Goal: Ask a question: Seek information or help from site administrators or community

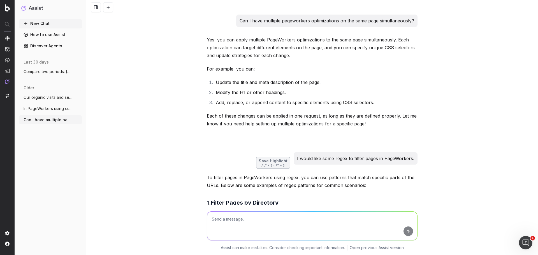
click at [76, 120] on icon "button" at bounding box center [78, 120] width 4 height 4
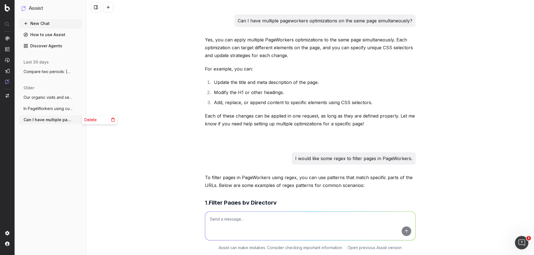
click at [96, 121] on div "Delete" at bounding box center [99, 119] width 35 height 9
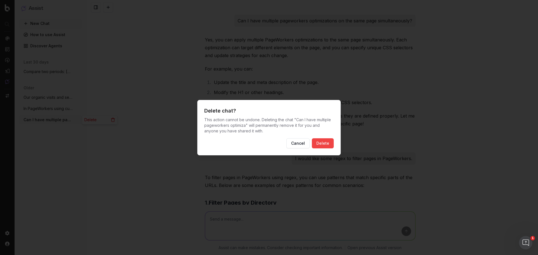
click at [330, 145] on button "Delete" at bounding box center [323, 143] width 22 height 10
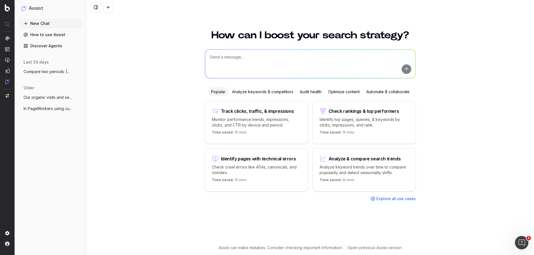
click at [240, 61] on textarea at bounding box center [310, 64] width 210 height 29
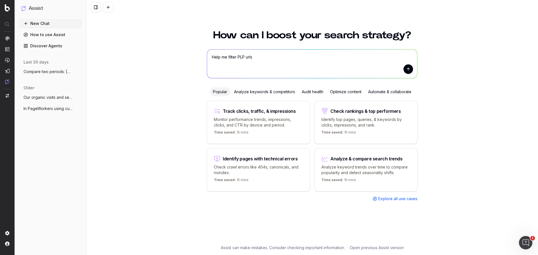
type textarea "Help me filter PLP urls."
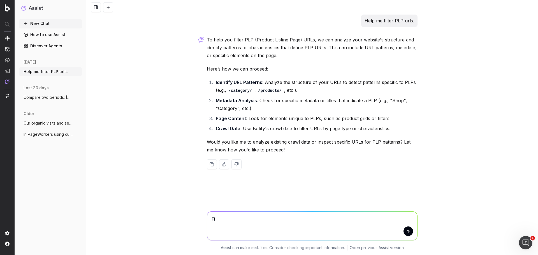
type textarea "F"
drag, startPoint x: 265, startPoint y: 218, endPoint x: 205, endPoint y: 211, distance: 59.8
click at [205, 211] on div "First, let us exclude all U First, let us exclude all U" at bounding box center [311, 225] width 215 height 40
type textarea "For every filter we create, let us exclude URLs with /fr/, /es/, or /en/ right …"
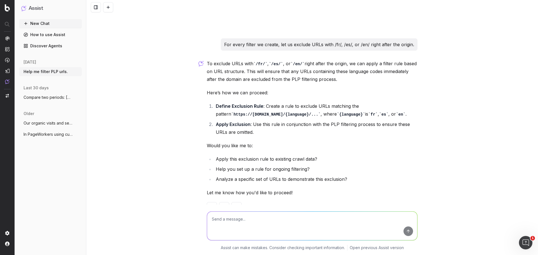
scroll to position [157, 0]
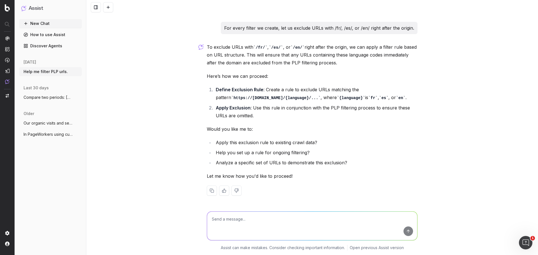
type textarea "T"
type textarea "The purpose is to select URLs for a pageworkers optimization."
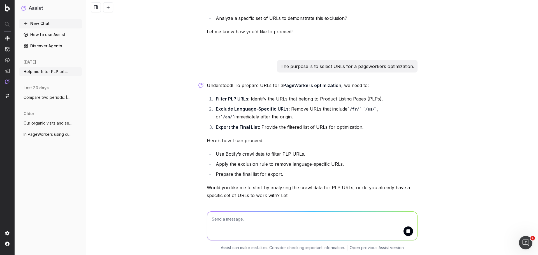
scroll to position [320, 0]
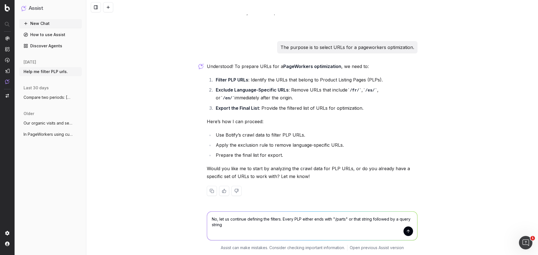
type textarea "No, let us continue defining the filters. Every PLP either ends with "/parts" o…"
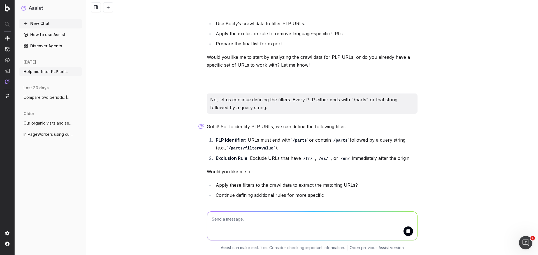
scroll to position [464, 0]
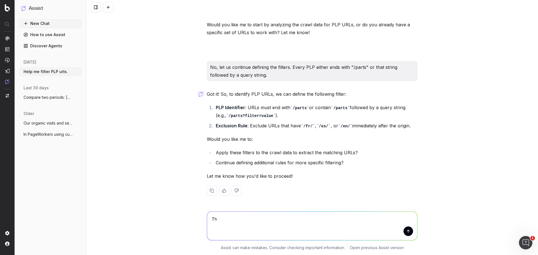
type textarea "T"
type textarea "First filter type: Brand-only PLP. The URL pattern is origin + one folder conta…"
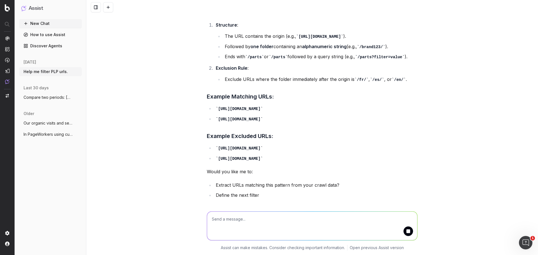
scroll to position [723, 0]
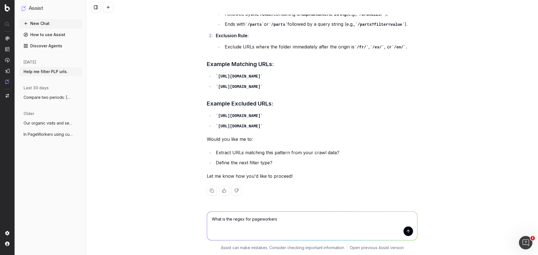
type textarea "What is the regex for pageworkers?"
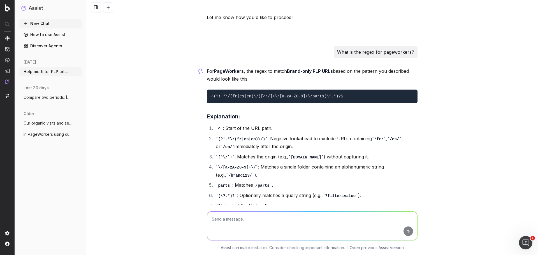
scroll to position [874, 0]
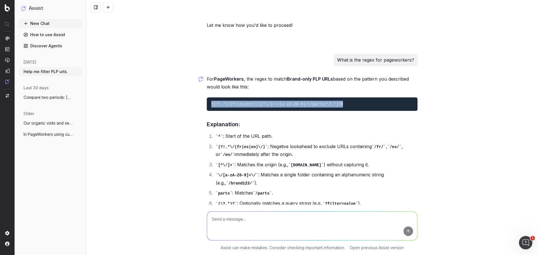
drag, startPoint x: 338, startPoint y: 102, endPoint x: 206, endPoint y: 105, distance: 131.7
click at [207, 105] on pre "^(?!.*\/(fr|es|en)\/)[^\/]+\/[a-zA-Z0-9]+\/parts(\?.*)?$" at bounding box center [312, 103] width 211 height 13
copy code "^(?!.*\/(fr|es|en)\/)[^\/]+\/[a-zA-Z0-9]+\/parts(\?.*)?$"
click at [234, 222] on textarea at bounding box center [312, 226] width 210 height 29
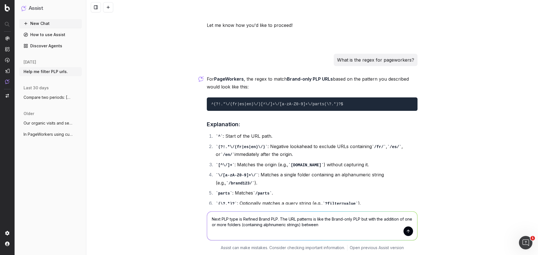
click at [209, 217] on textarea "Next PLP type is Refined Brand PLP. The URL patterns is like the Brand-only PLP…" at bounding box center [312, 226] width 210 height 29
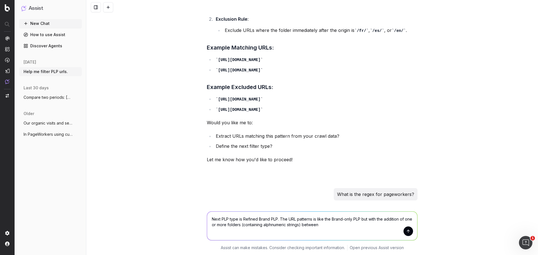
scroll to position [790, 0]
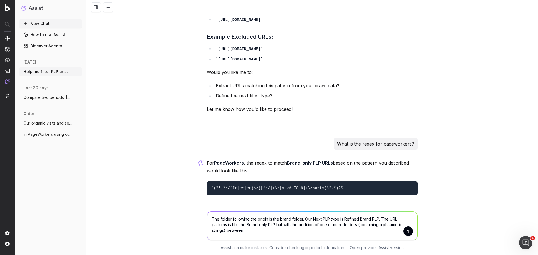
drag, startPoint x: 312, startPoint y: 219, endPoint x: 345, endPoint y: 226, distance: 33.7
click at [313, 219] on textarea "The folder following the origin is the brand folder. Our Next PLP type is Refin…" at bounding box center [312, 226] width 210 height 29
drag, startPoint x: 341, startPoint y: 219, endPoint x: 352, endPoint y: 221, distance: 11.2
click at [342, 220] on textarea "The folder following the origin is the brand folder. Our next PLP type is Refin…" at bounding box center [312, 226] width 210 height 29
click at [386, 225] on textarea "The folder following the origin is the brand folder. Our next PLP type is the R…" at bounding box center [312, 226] width 210 height 29
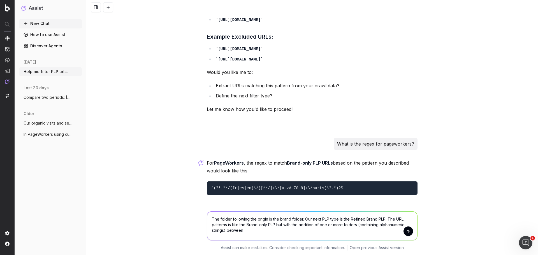
click at [224, 225] on textarea "The folder following the origin is the brand folder. Our next PLP type is the R…" at bounding box center [312, 226] width 210 height 29
click at [245, 232] on textarea "The folder following the origin is the brand folder. Our next PLP type is the R…" at bounding box center [312, 226] width 210 height 29
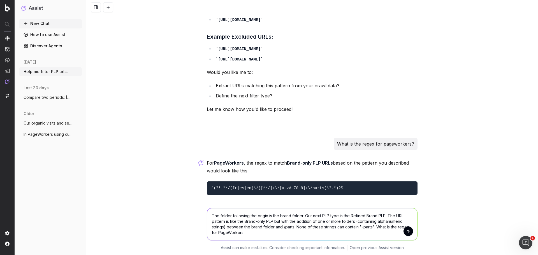
type textarea "The folder following the origin is the brand folder. Our next PLP type is the R…"
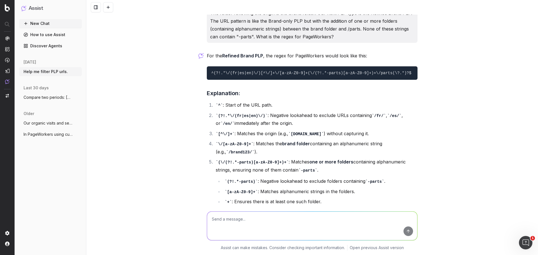
scroll to position [1210, 0]
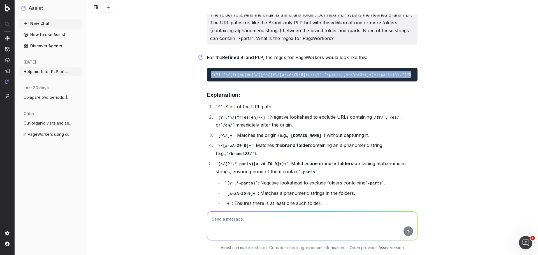
drag, startPoint x: 401, startPoint y: 75, endPoint x: 208, endPoint y: 73, distance: 193.6
click at [208, 73] on pre "^(?!.*\/(fr|es|en)\/)[^\/]+\/[a-zA-Z0-9]+(\/(?!.*-parts)[a-zA-Z0-9]+)+\/parts(\…" at bounding box center [312, 74] width 211 height 13
copy code "^(?!.*\/(fr|es|en)\/)[^\/]+\/[a-zA-Z0-9]+(\/(?!.*-parts)[a-zA-Z0-9]+)+\/parts(\…"
click at [500, 122] on div "Help me filter PLP urls. To help you filter PLP (Product Listing Page) URLs, we…" at bounding box center [312, 127] width 452 height 255
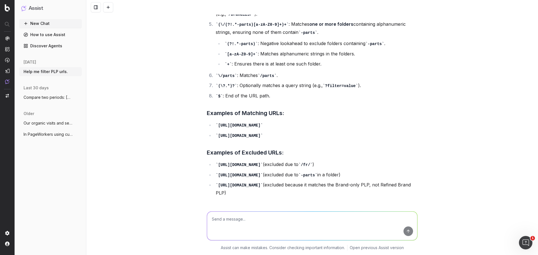
scroll to position [1380, 0]
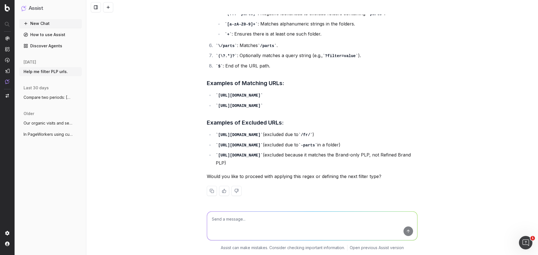
click at [253, 221] on textarea at bounding box center [312, 226] width 210 height 29
click at [282, 224] on textarea "Next PLP type: Brand and Category PLP. The URL pattern is like the Refined Bran…" at bounding box center [312, 226] width 210 height 29
click at [255, 225] on textarea "Next PLP type: Brand and Category PLP. The URL pattern is like the Refined Bran…" at bounding box center [312, 226] width 210 height 29
click at [291, 225] on textarea "Next PLP type: Brand and Category PLP. The URL pattern is like the Refined Bran…" at bounding box center [312, 226] width 210 height 29
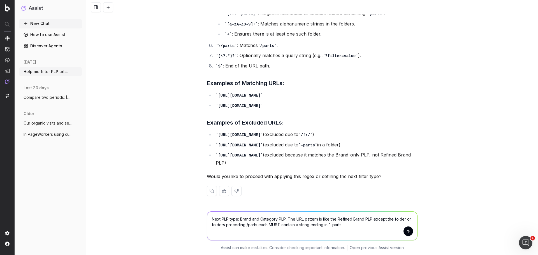
click at [340, 224] on textarea "Next PLP type: Brand and Category PLP. The URL pattern is like the Refined Bran…" at bounding box center [312, 226] width 210 height 29
type textarea "Next PLP type: Brand and Category PLP. The URL pattern is like the Refined Bran…"
click at [405, 230] on button "submit" at bounding box center [408, 232] width 10 height 10
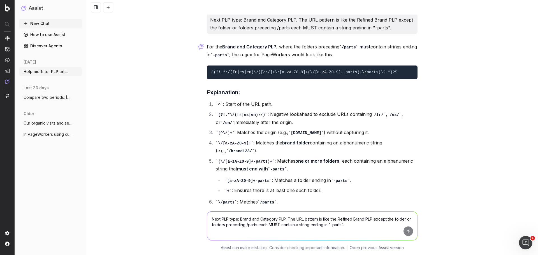
scroll to position [1567, 0]
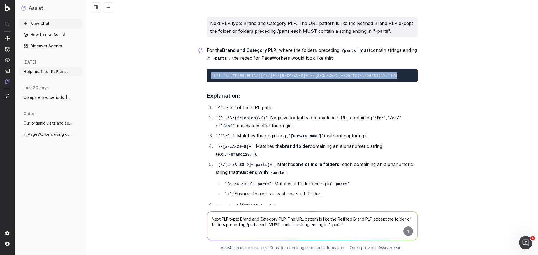
drag, startPoint x: 385, startPoint y: 73, endPoint x: 205, endPoint y: 78, distance: 179.9
click at [207, 78] on pre "^(?!.*\/(fr|es|en)\/)[^\/]+\/[a-zA-Z0-9]+(\/[a-zA-Z0-9]+-parts)+\/parts(\?.*)?$" at bounding box center [312, 75] width 211 height 13
copy code "^(?!.*\/(fr|es|en)\/)[^\/]+\/[a-zA-Z0-9]+(\/[a-zA-Z0-9]+-parts)+\/parts(\?.*)?$"
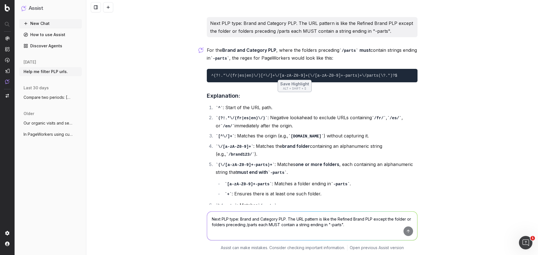
click at [494, 97] on div "Help me filter PLP urls. To help you filter PLP (Product Listing Page) URLs, we…" at bounding box center [312, 127] width 452 height 255
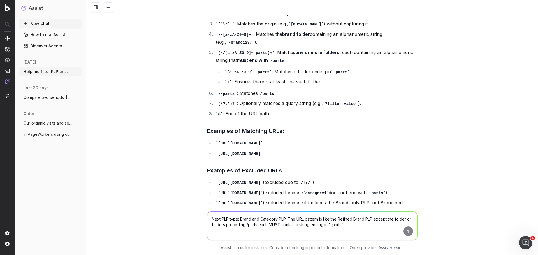
scroll to position [1736, 0]
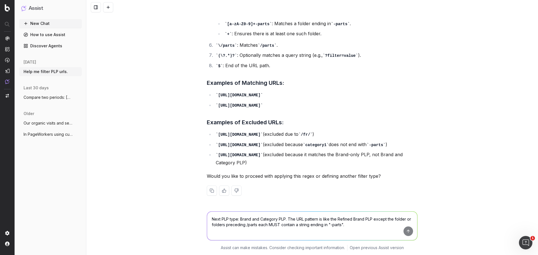
click at [247, 220] on textarea "Next PLP type: Brand and Category PLP. The URL pattern is like the Refined Bran…" at bounding box center [312, 226] width 210 height 29
type textarea "Next filter type: Refined Brand and Category PLP. Between the brand folder and …"
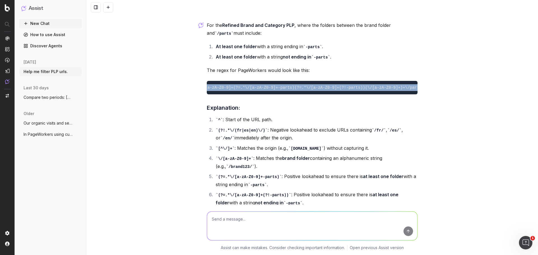
scroll to position [0, 76]
drag, startPoint x: 210, startPoint y: 93, endPoint x: 338, endPoint y: 100, distance: 128.7
click at [434, 100] on div "Help me filter PLP urls. To help you filter PLP (Product Listing Page) URLs, we…" at bounding box center [312, 127] width 452 height 255
copy code "^(?!.*\/(fr|es|en)\/)[^\/]+\/[a-zA-Z0-9]+(?=.*\/[a-zA-Z0-9]+-parts)(?=.*\/[a-zA…"
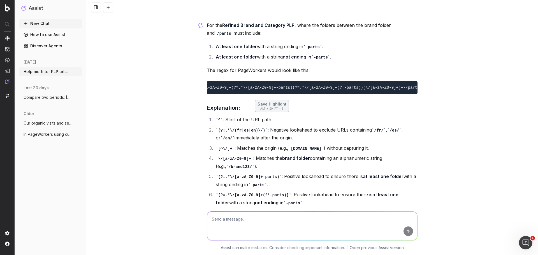
click at [153, 241] on div "Assist can make mistakes. Consider checking important information. Open previou…" at bounding box center [312, 230] width 452 height 50
click at [255, 222] on textarea at bounding box center [312, 226] width 210 height 29
drag, startPoint x: 280, startPoint y: 219, endPoint x: 381, endPoint y: 231, distance: 102.1
click at [364, 224] on textarea "Next PLP filter type: Model-only PLP. The URL pattern is like the Brand-only PLP" at bounding box center [312, 226] width 210 height 29
click at [339, 219] on textarea "Next PLP filter type: Model-only PLP. The URL pattern is like the Brand-only PLP" at bounding box center [312, 226] width 210 height 29
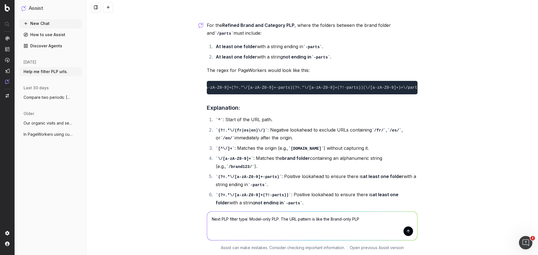
drag, startPoint x: 280, startPoint y: 219, endPoint x: 321, endPoint y: 218, distance: 40.6
click at [321, 218] on textarea "Next PLP filter type: Model-only PLP. The URL pattern is like the Brand-only PLP" at bounding box center [312, 226] width 210 height 29
click at [328, 220] on textarea "Next PLP filter type: Model-only PLP. Take the Brand-only PLP" at bounding box center [312, 226] width 210 height 29
type textarea "Next PLP filter type: Model-only PLP. Take the Brand-only PLP pattern and inser…"
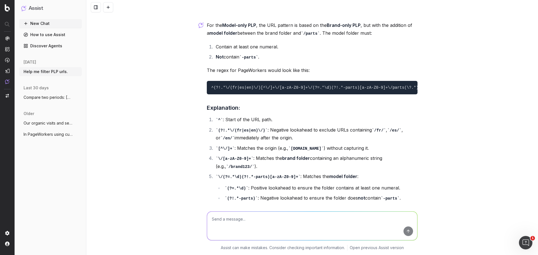
scroll to position [2378, 0]
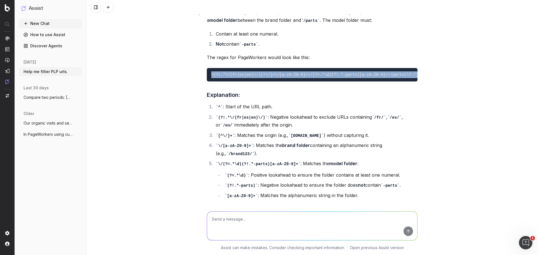
drag, startPoint x: 408, startPoint y: 101, endPoint x: 202, endPoint y: 103, distance: 206.2
copy code "^(?!.*\/(fr|es|en)\/)[^\/]+\/[a-zA-Z0-9]+\/(?=.*\d)(?!.*-parts)[a-zA-Z0-9]+\/pa…"
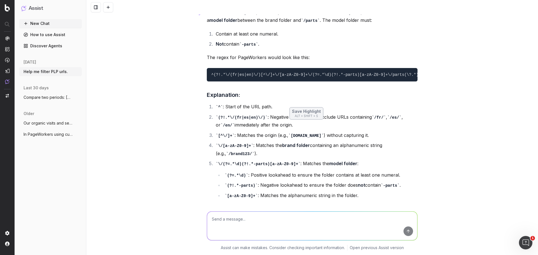
click at [498, 194] on div "Help me filter PLP urls. To help you filter PLP (Product Listing Page) URLs, we…" at bounding box center [312, 127] width 452 height 255
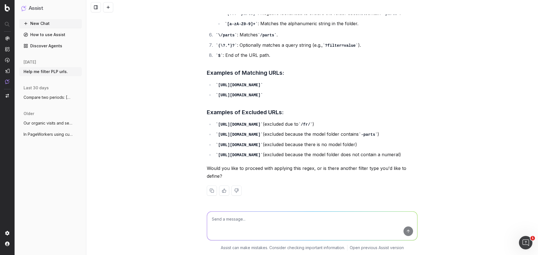
scroll to position [2593, 0]
click at [241, 216] on textarea at bounding box center [312, 226] width 210 height 29
type textarea "Next PLP filter type: Refined Model PLP. Add a folder to the Model-only PLP bef…"
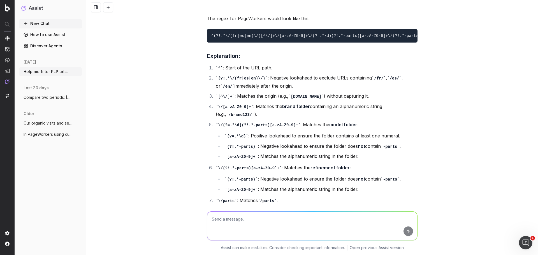
scroll to position [2792, 0]
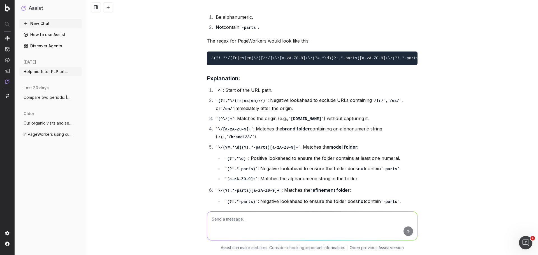
click at [209, 65] on pre "^(?!.*\/(fr|es|en)\/)[^\/]+\/[a-zA-Z0-9]+\/(?=.*\d)(?!.*-parts)[a-zA-Z0-9]+\/(?…" at bounding box center [312, 58] width 211 height 13
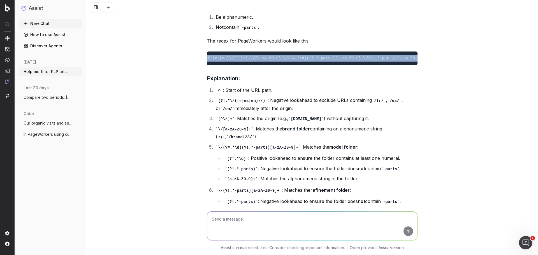
scroll to position [0, 48]
drag, startPoint x: 209, startPoint y: 101, endPoint x: 436, endPoint y: 102, distance: 227.5
click at [436, 102] on div "Help me filter PLP urls. To help you filter PLP (Product Listing Page) URLs, we…" at bounding box center [312, 127] width 452 height 255
copy code "^(?!.*\/(fr|es|en)\/)[^\/]+\/[a-zA-Z0-9]+\/(?=.*\d)(?!.*-parts)[a-zA-Z0-9]+\/(?…"
click at [519, 190] on div "Help me filter PLP urls. To help you filter PLP (Product Listing Page) URLs, we…" at bounding box center [312, 127] width 452 height 255
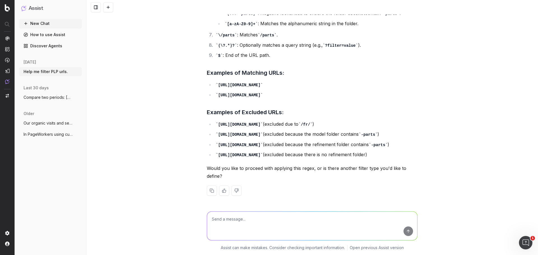
scroll to position [3044, 0]
click at [252, 218] on textarea at bounding box center [312, 226] width 210 height 29
click at [243, 216] on textarea at bounding box center [312, 226] width 210 height 29
type textarea "Tweak the Refined Model PLP to allow more than one refinement folder."
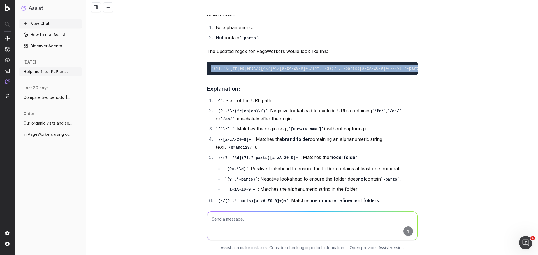
scroll to position [0, 55]
drag, startPoint x: 210, startPoint y: 131, endPoint x: 455, endPoint y: 137, distance: 244.9
click at [455, 137] on div "Help me filter PLP urls. To help you filter PLP (Product Listing Page) URLs, we…" at bounding box center [312, 127] width 452 height 255
copy code "^(?!.*\/(fr|es|en)\/)[^\/]+\/[a-zA-Z0-9]+\/(?=.*\d)(?!.*-parts)[a-zA-Z0-9]+(\/(…"
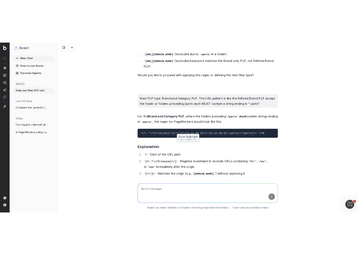
scroll to position [1559, 0]
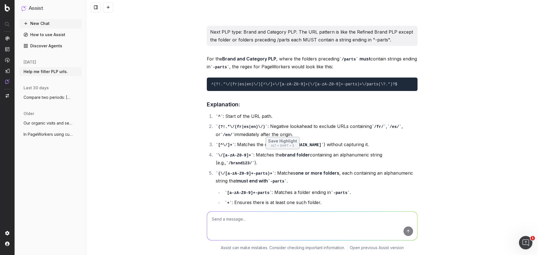
click at [261, 217] on textarea at bounding box center [312, 226] width 210 height 29
type textarea "D"
type textarea "d"
type textarea "D"
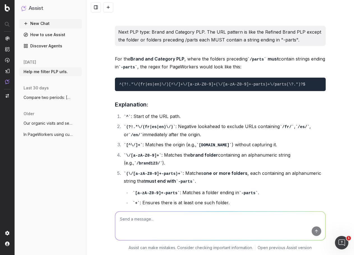
click at [182, 217] on textarea at bounding box center [220, 225] width 210 height 29
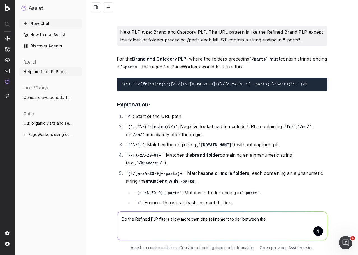
type textarea "Do the Refined PLP filters allow more than one refinement folder between the"
drag, startPoint x: 269, startPoint y: 221, endPoint x: 113, endPoint y: 217, distance: 155.8
click at [115, 217] on div "Do the Refined PLP filters allow more than one refinement folder between the Do…" at bounding box center [222, 224] width 215 height 40
type textarea "Next I am going to provide you some URLs. LMK what type of PLP they are."
type textarea "Testing the logic I asked you to code."
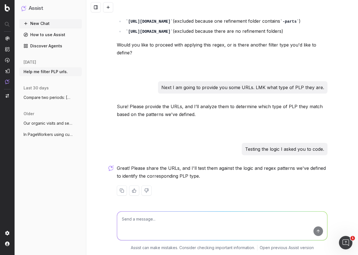
scroll to position [3654, 0]
click at [141, 222] on textarea at bounding box center [222, 225] width 210 height 29
paste textarea "[URL][DOMAIN_NAME]"
type textarea "[URL][DOMAIN_NAME]"
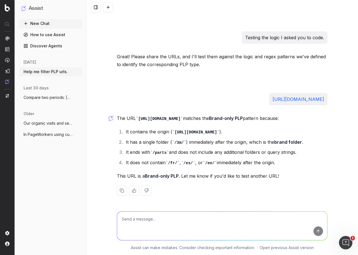
scroll to position [3766, 0]
click at [174, 223] on textarea at bounding box center [222, 225] width 210 height 29
paste textarea "[URL][DOMAIN_NAME]"
type textarea "[URL][DOMAIN_NAME]"
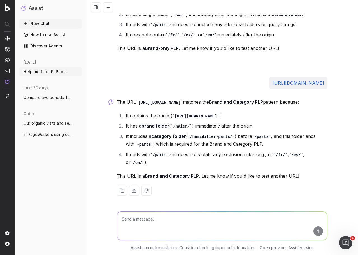
scroll to position [3893, 0]
click at [163, 218] on textarea at bounding box center [222, 225] width 210 height 29
paste textarea "[URL][DOMAIN_NAME]"
type textarea "[URL][DOMAIN_NAME]"
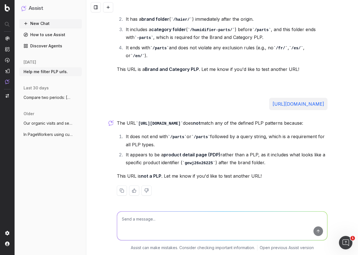
scroll to position [4008, 0]
click at [184, 221] on textarea at bounding box center [222, 225] width 210 height 29
paste textarea "[URL][DOMAIN_NAME]"
type textarea "[URL][DOMAIN_NAME]"
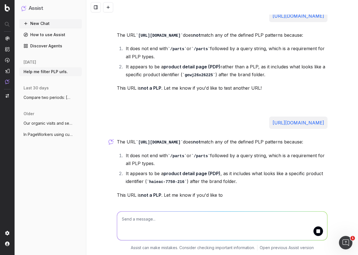
scroll to position [4122, 0]
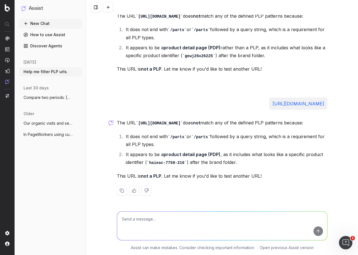
click at [167, 220] on textarea at bounding box center [222, 225] width 210 height 29
paste textarea "[URL][DOMAIN_NAME]"
click at [315, 230] on button "submit" at bounding box center [318, 231] width 10 height 10
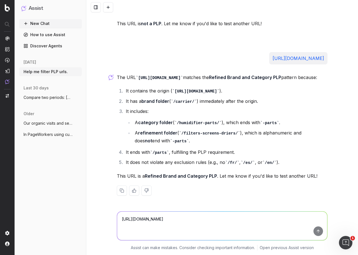
scroll to position [4283, 0]
click at [214, 221] on textarea "[URL][DOMAIN_NAME]" at bounding box center [222, 225] width 210 height 29
paste textarea "bblbp2417a"
type textarea "[URL][DOMAIN_NAME]"
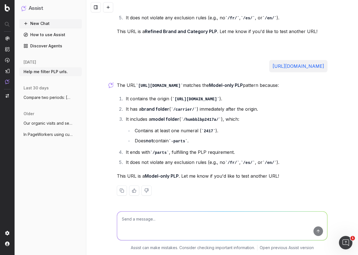
scroll to position [4435, 0]
click at [151, 219] on textarea at bounding box center [222, 225] width 210 height 29
paste textarea "[URL][DOMAIN_NAME]"
type textarea "[URL][DOMAIN_NAME]"
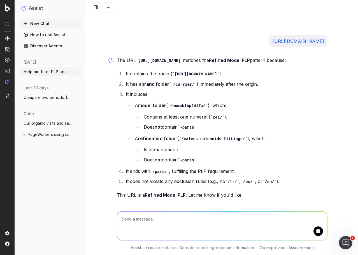
scroll to position [4631, 0]
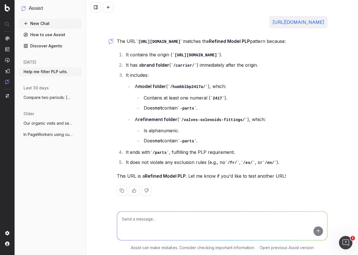
click at [162, 205] on div at bounding box center [222, 224] width 215 height 40
click at [160, 219] on textarea at bounding box center [222, 225] width 210 height 29
paste textarea "[URL][DOMAIN_NAME]"
type textarea "[URL][DOMAIN_NAME]"
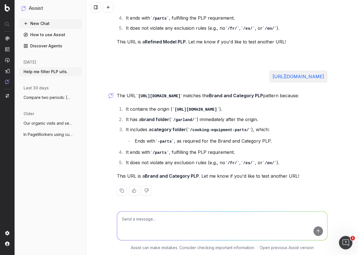
scroll to position [4774, 0]
click at [140, 215] on textarea at bounding box center [222, 225] width 210 height 29
paste textarea "[URL][DOMAIN_NAME]"
type textarea "[URL][DOMAIN_NAME]"
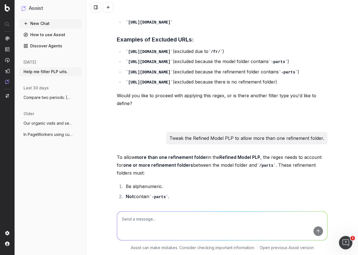
scroll to position [2943, 0]
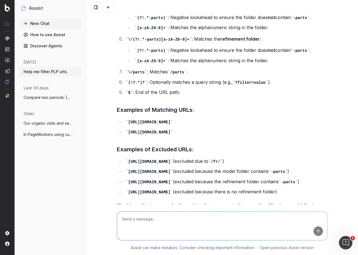
click at [163, 222] on textarea at bounding box center [222, 225] width 210 height 29
type textarea "Thanks! I am not ready to use this yet."
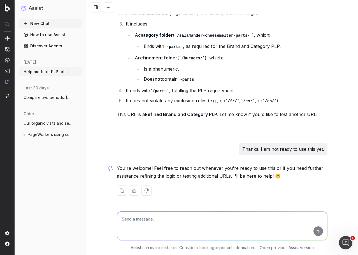
scroll to position [5021, 0]
click at [163, 224] on textarea at bounding box center [222, 225] width 210 height 29
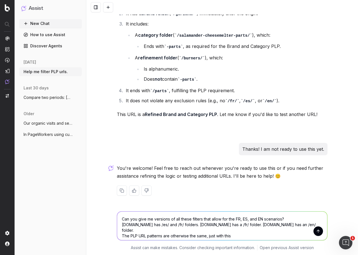
drag, startPoint x: 154, startPoint y: 224, endPoint x: 177, endPoint y: 233, distance: 25.0
click at [154, 225] on textarea "Can you give me versions of all these filters that allow for the FR, ES, and EN…" at bounding box center [222, 225] width 210 height 29
click at [156, 224] on textarea "Can you give me versions of all these filters that allow for the FR, ES, and EN…" at bounding box center [222, 225] width 210 height 29
drag, startPoint x: 259, startPoint y: 232, endPoint x: 103, endPoint y: 224, distance: 156.2
click at [103, 224] on div "Can you give me versions of all these filters that allow for the FR, ES, and EN…" at bounding box center [222, 229] width 272 height 50
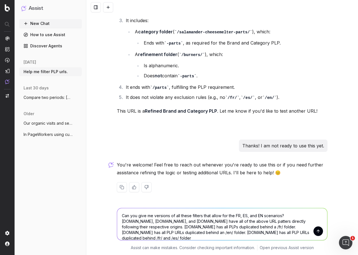
scroll to position [5030, 0]
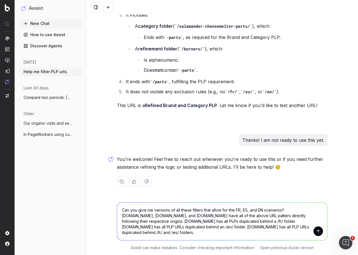
type textarea "Can you give me versions of all these filters that allow for the FR, ES, and EN…"
click at [320, 229] on button "submit" at bounding box center [318, 231] width 10 height 10
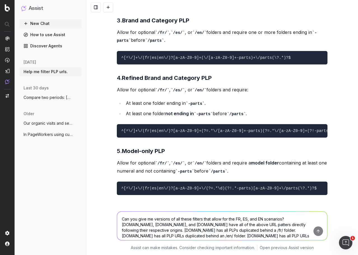
scroll to position [5259, 0]
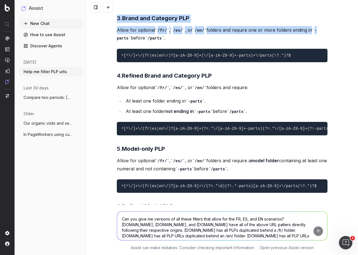
drag, startPoint x: 113, startPoint y: 22, endPoint x: 350, endPoint y: 187, distance: 288.7
click at [350, 187] on div "Help me filter PLP urls. To help you filter PLP (Product Listing Page) URLs, we…" at bounding box center [222, 127] width 272 height 255
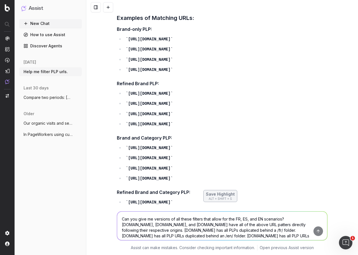
scroll to position [5651, 0]
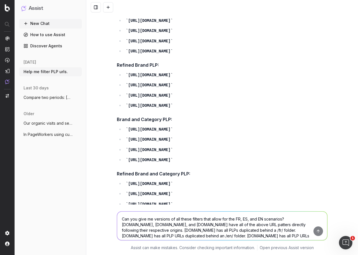
click at [264, 14] on h4 "Brand-only PLP:" at bounding box center [222, 10] width 211 height 7
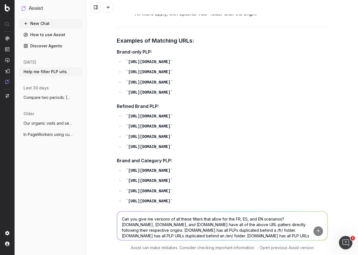
scroll to position [5595, 0]
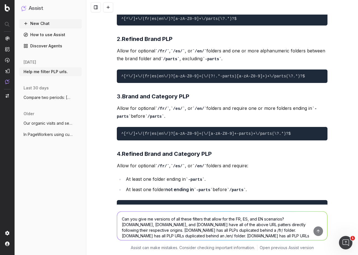
scroll to position [5147, 0]
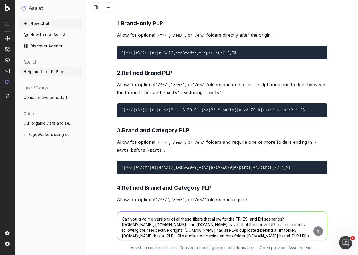
drag, startPoint x: 307, startPoint y: 151, endPoint x: 184, endPoint y: 157, distance: 123.4
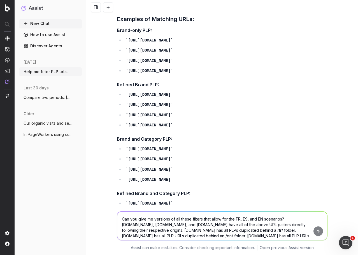
scroll to position [5624, 0]
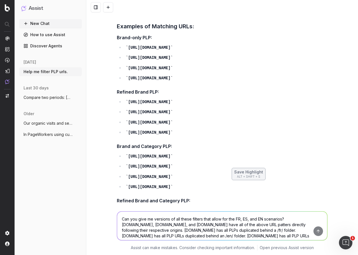
drag, startPoint x: 115, startPoint y: 135, endPoint x: 271, endPoint y: 164, distance: 157.8
copy div "To account for the FR , ES , and EN scenarios across the different domains ( [D…"
click at [163, 218] on textarea "Can you give me versions of all these filters that allow for the FR, ES, and EN…" at bounding box center [222, 225] width 210 height 29
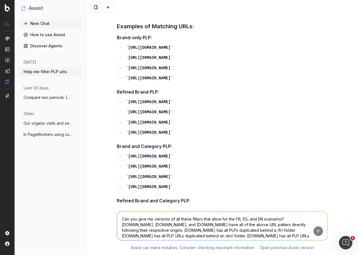
click at [163, 218] on textarea "Can you give me versions of all these filters that allow for the FR, ES, and EN…" at bounding box center [222, 225] width 210 height 29
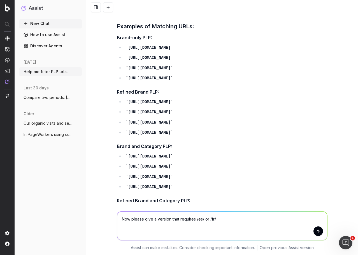
type textarea "Now please give a version that requires /es/ or /fr/."
click at [316, 230] on button "submit" at bounding box center [318, 231] width 10 height 10
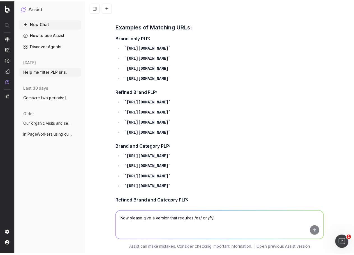
scroll to position [6156, 0]
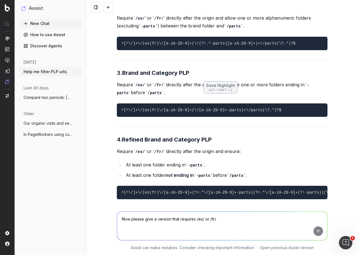
click at [209, 89] on p "ALT + SHIFT + S" at bounding box center [220, 90] width 29 height 4
click at [308, 101] on div "Let's set you up 😊 Sign in with Google Sign in with Microsoft Sign in with GitH…" at bounding box center [179, 127] width 358 height 255
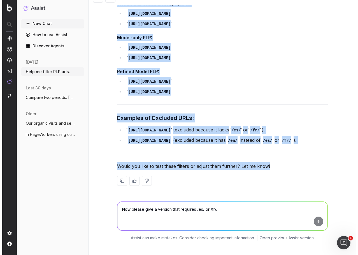
scroll to position [0, 0]
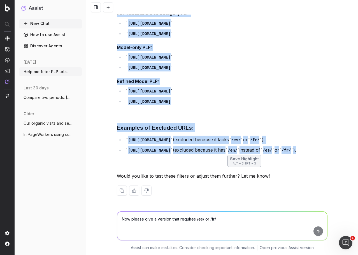
drag, startPoint x: 115, startPoint y: 60, endPoint x: 180, endPoint y: 152, distance: 112.3
copy div "To create regex filters that require /es/ or /fr/ immediately after the origin …"
click at [167, 220] on textarea "Now please give a version that requires /es/ or /fr/." at bounding box center [222, 225] width 210 height 29
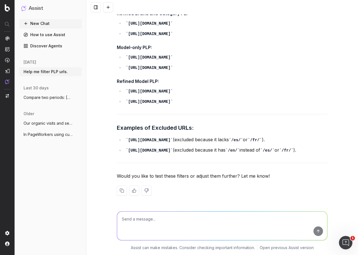
type textarea "T"
type textarea "N"
type textarea "Now finally, provide versions that require the /fr/ folder."
click at [316, 228] on button "submit" at bounding box center [318, 231] width 10 height 10
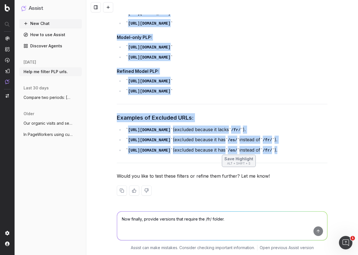
drag, startPoint x: 115, startPoint y: 69, endPoint x: 327, endPoint y: 151, distance: 227.4
copy div "To create regex filters that require the /fr/ folder immediately after the orig…"
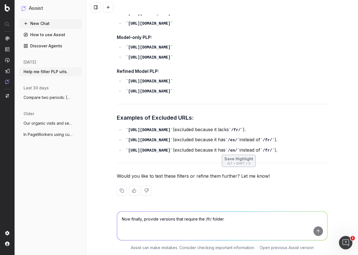
click at [162, 220] on textarea "Now finally, provide versions that require the /fr/ folder." at bounding box center [222, 225] width 210 height 29
type textarea "Can these filters be used as is in the Botify UI's "matches regex" filters?"
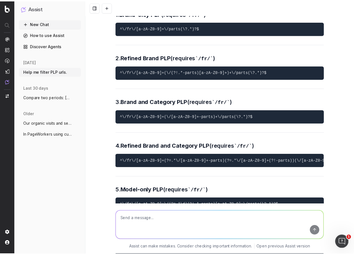
scroll to position [7717, 0]
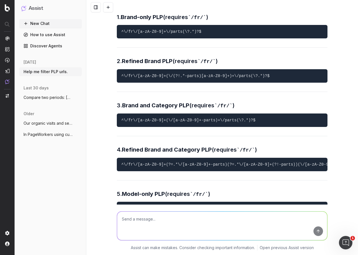
drag, startPoint x: 241, startPoint y: 97, endPoint x: 255, endPoint y: 162, distance: 65.9
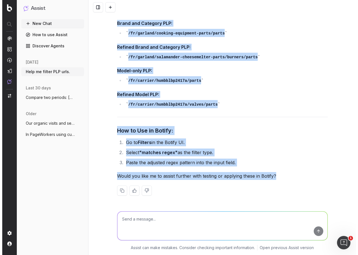
scroll to position [8296, 0]
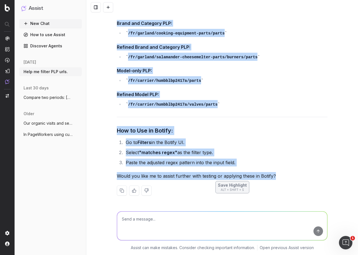
drag, startPoint x: 268, startPoint y: 80, endPoint x: 299, endPoint y: 178, distance: 102.8
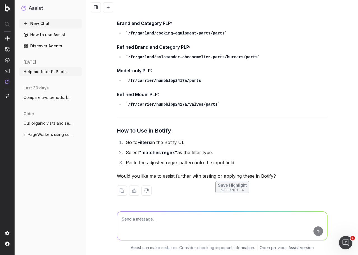
click at [159, 222] on textarea at bounding box center [222, 225] width 210 height 29
type textarea "Do you know how to apply them is Google Analytics 4?"
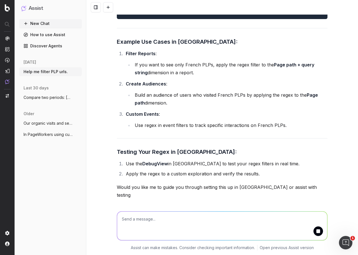
scroll to position [8954, 0]
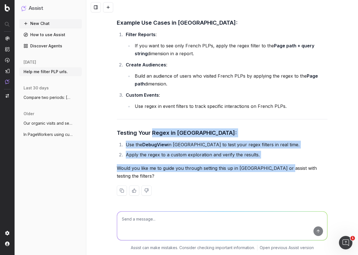
drag, startPoint x: 280, startPoint y: 167, endPoint x: 150, endPoint y: 143, distance: 132.9
click at [280, 157] on ol "Use the DebugView in [GEOGRAPHIC_DATA] to test your regex filters in real time.…" at bounding box center [222, 150] width 211 height 18
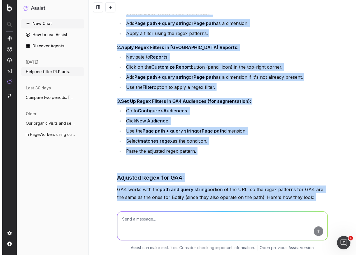
scroll to position [8337, 0]
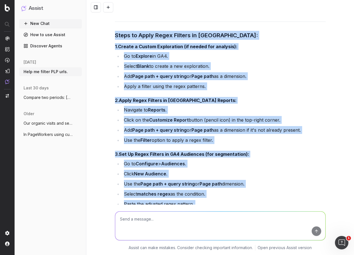
drag, startPoint x: 259, startPoint y: 163, endPoint x: 115, endPoint y: 157, distance: 143.8
click at [165, 220] on textarea at bounding box center [220, 225] width 210 height 29
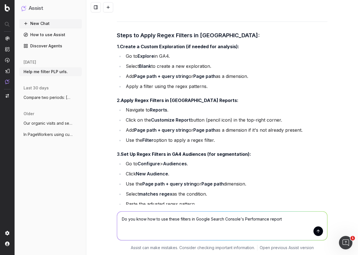
type textarea "Do you know how to use these filters in Google Search Console's Performance rep…"
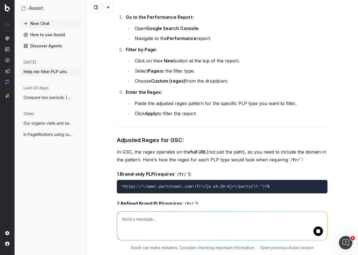
scroll to position [9066, 0]
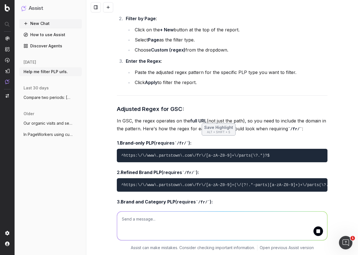
drag, startPoint x: 294, startPoint y: 87, endPoint x: 295, endPoint y: 126, distance: 39.5
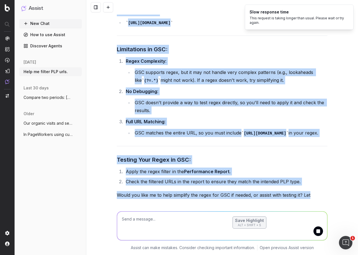
scroll to position [9746, 0]
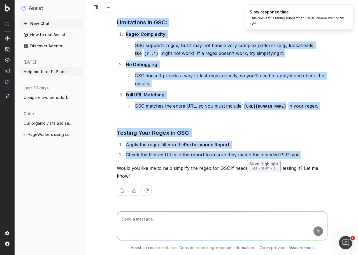
drag, startPoint x: 139, startPoint y: 100, endPoint x: 318, endPoint y: 156, distance: 187.6
